Goal: Task Accomplishment & Management: Use online tool/utility

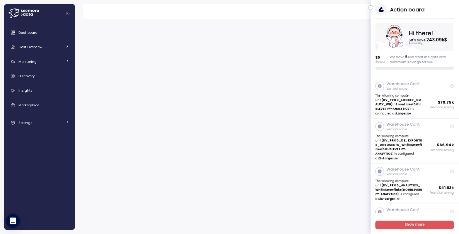
click at [372, 9] on icon "button" at bounding box center [371, 7] width 3 height 7
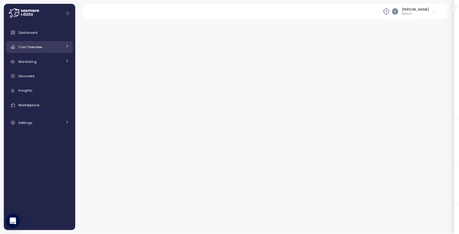
click at [54, 45] on div "Cost Overview" at bounding box center [40, 47] width 44 height 6
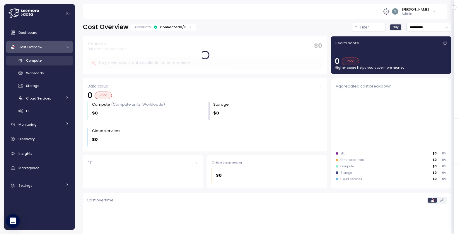
click at [42, 62] on span "Compute" at bounding box center [34, 60] width 16 height 5
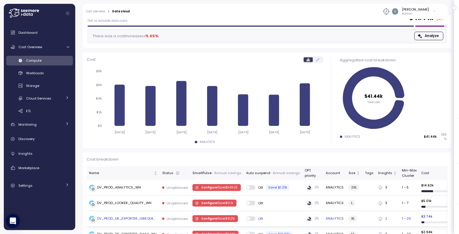
scroll to position [112, 0]
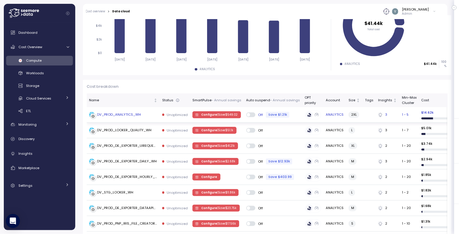
click at [116, 113] on div "DV_PROD_ANALYTICS_WH" at bounding box center [119, 114] width 44 height 5
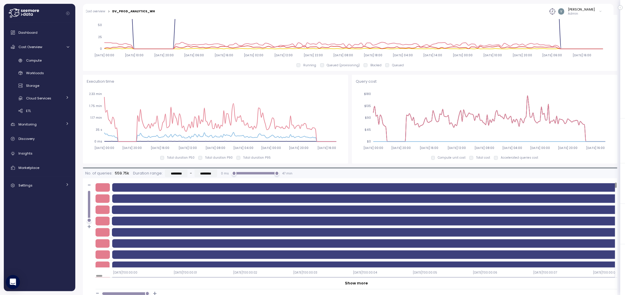
scroll to position [53, 0]
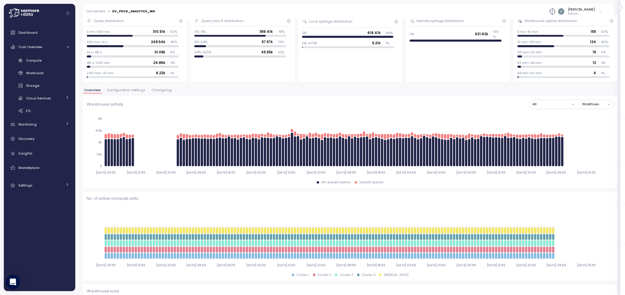
click at [117, 91] on span "Configuration settings" at bounding box center [126, 90] width 39 height 3
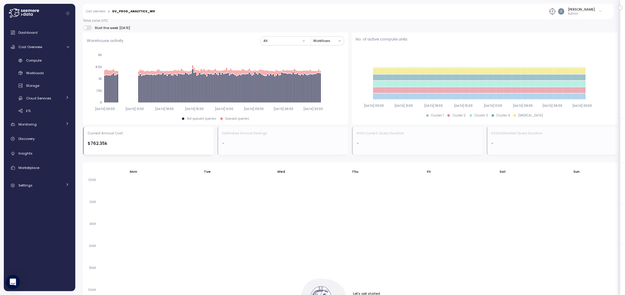
scroll to position [263, 0]
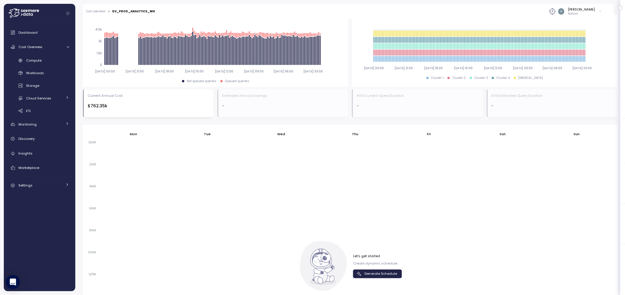
click at [365, 233] on span "Generate Schedule" at bounding box center [381, 274] width 33 height 8
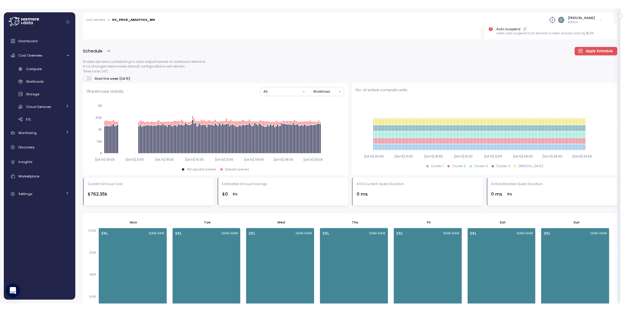
scroll to position [60, 0]
